Goal: Task Accomplishment & Management: Use online tool/utility

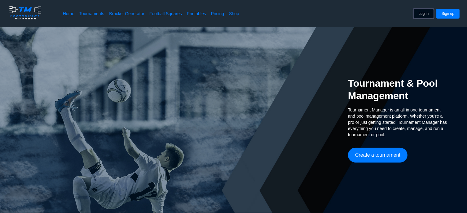
click at [429, 14] on button "Log in" at bounding box center [424, 14] width 21 height 10
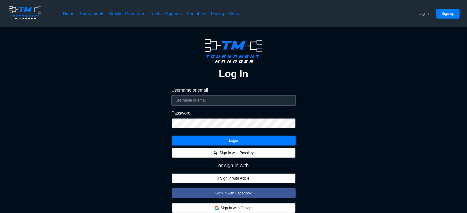
type input "daniel.videgame4@gmail.com"
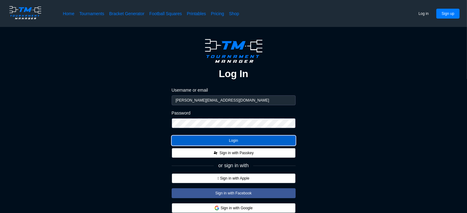
click at [227, 139] on button "Login" at bounding box center [234, 141] width 124 height 10
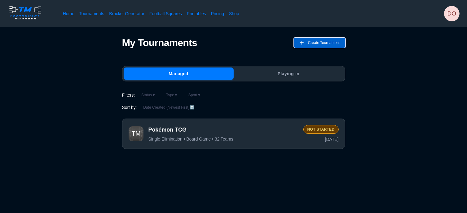
click at [319, 45] on span "Create Tournament" at bounding box center [324, 43] width 32 height 10
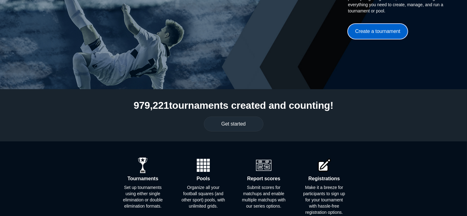
click at [370, 32] on button "Create a tournament" at bounding box center [378, 31] width 60 height 15
